Goal: Task Accomplishment & Management: Manage account settings

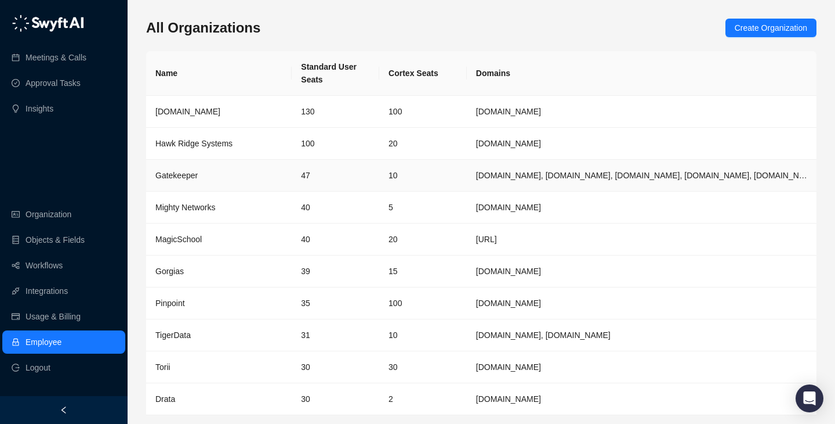
scroll to position [38, 0]
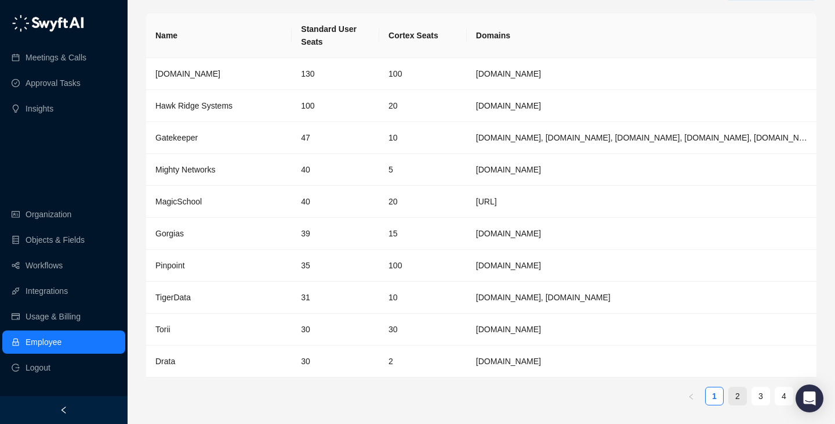
click at [747, 395] on li "2" at bounding box center [738, 395] width 19 height 19
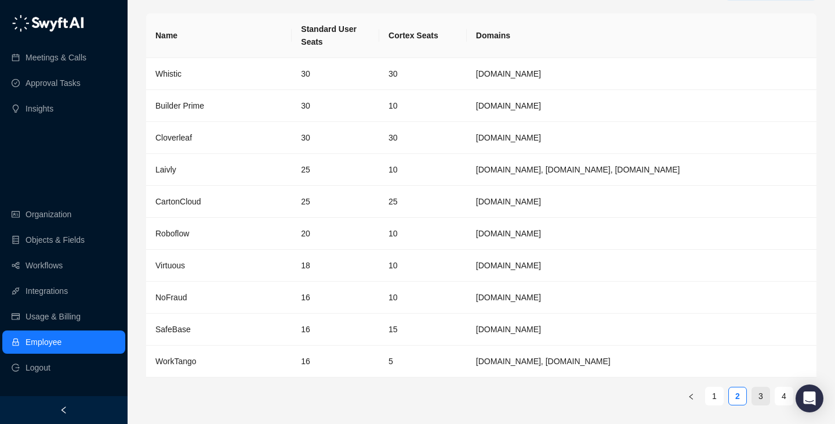
click at [757, 390] on link "3" at bounding box center [760, 395] width 17 height 17
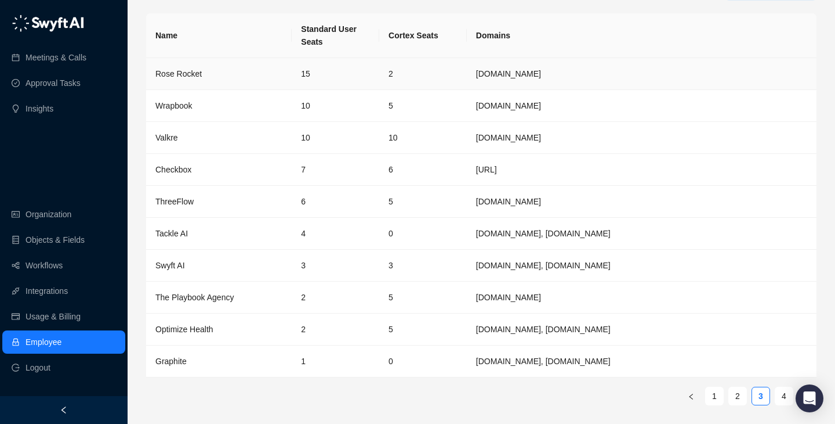
click at [363, 68] on td "15" at bounding box center [336, 74] width 88 height 32
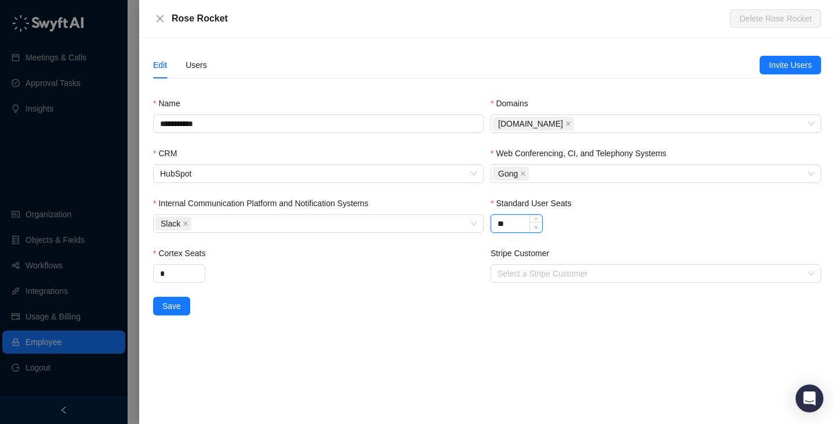
click at [540, 227] on span "Decrease Value" at bounding box center [536, 227] width 13 height 10
type input "**"
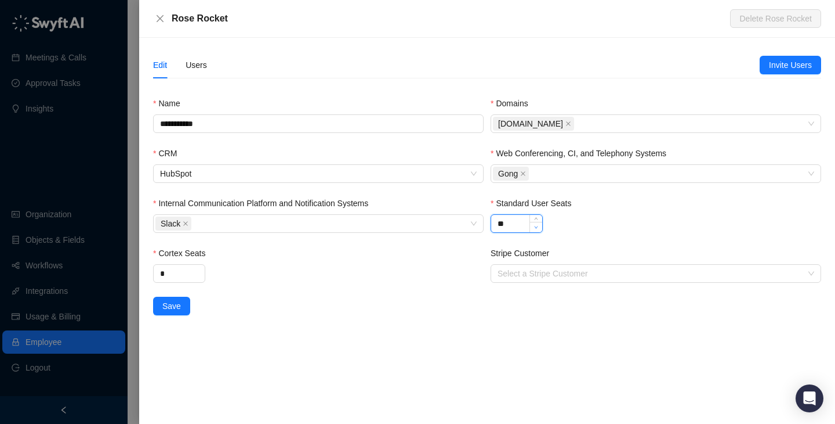
click at [540, 227] on span "Decrease Value" at bounding box center [536, 227] width 13 height 10
click at [181, 300] on button "Save" at bounding box center [171, 305] width 37 height 19
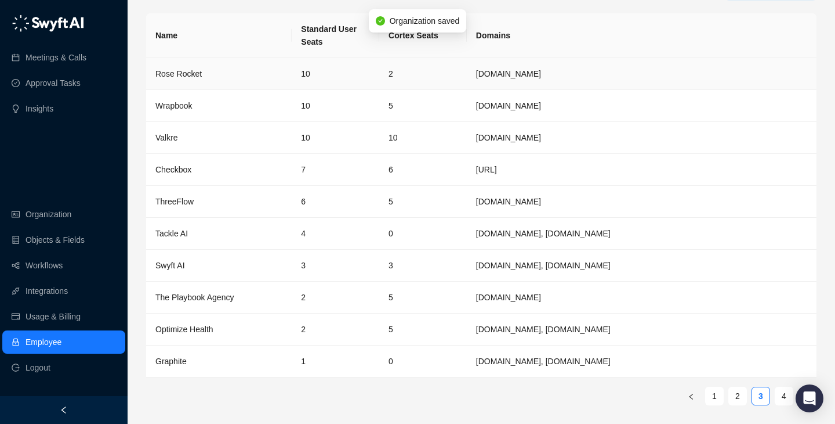
click at [350, 79] on td "10" at bounding box center [336, 74] width 88 height 32
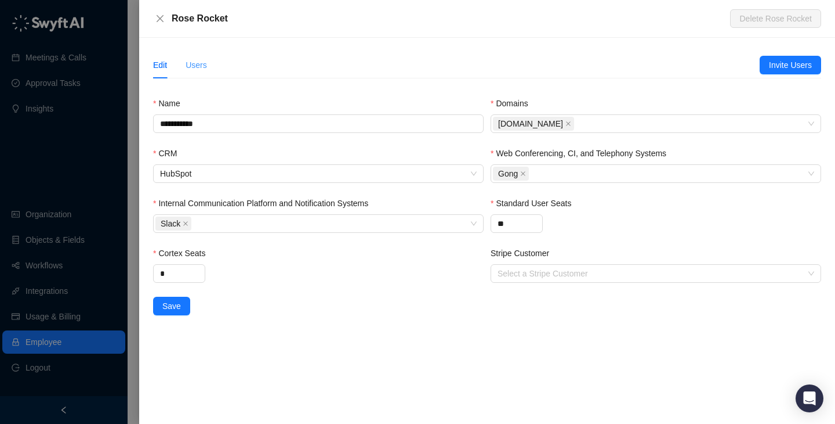
click at [202, 55] on div "Users" at bounding box center [196, 65] width 21 height 27
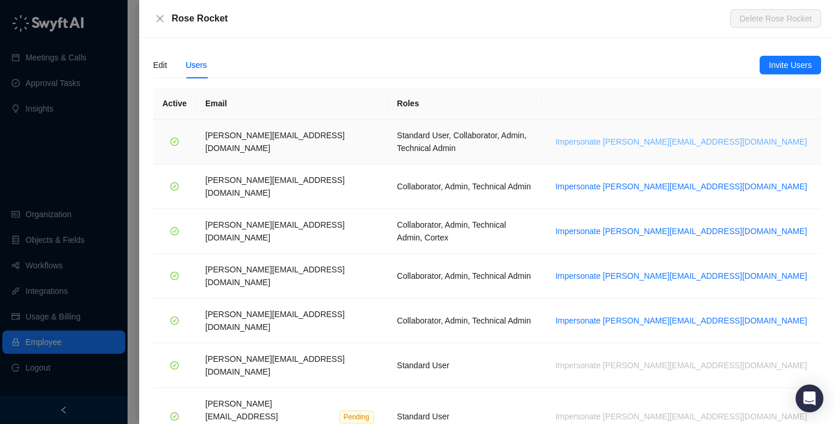
click at [700, 138] on span "Impersonate [PERSON_NAME][EMAIL_ADDRESS][DOMAIN_NAME]" at bounding box center [682, 141] width 252 height 13
